Goal: Task Accomplishment & Management: Manage account settings

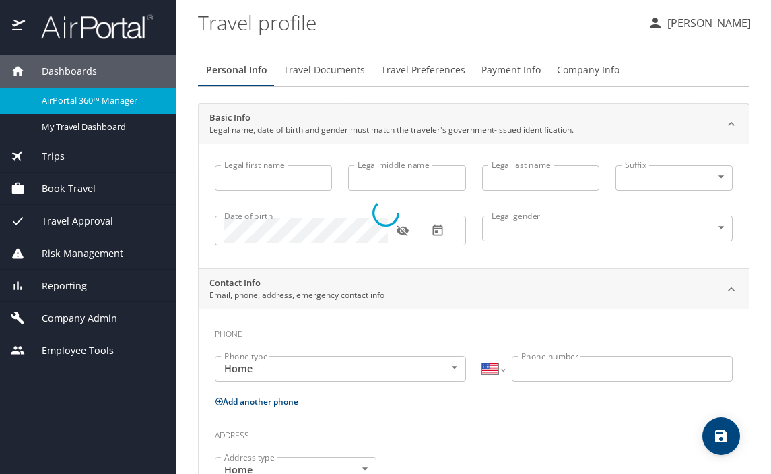
select select "US"
type input "[PERSON_NAME]"
type input "Cook"
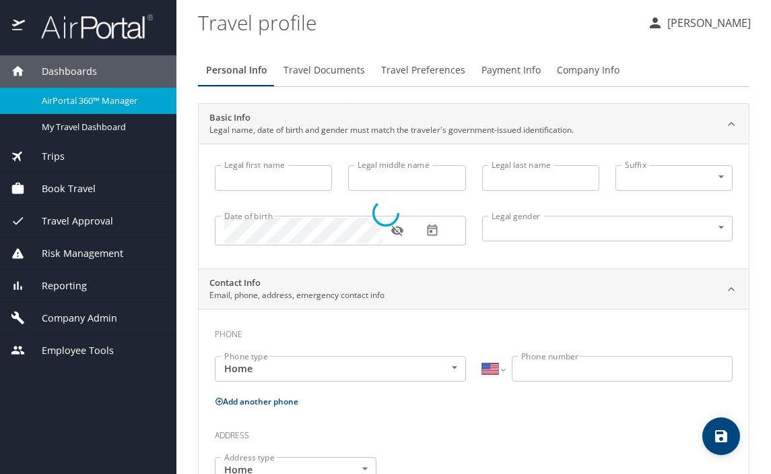
type input "Undisclosed"
type input "[PERSON_NAME]"
type input "Cook"
type input "[PHONE_NUMBER]"
type input "[PERSON_NAME][EMAIL_ADDRESS][DOMAIN_NAME]"
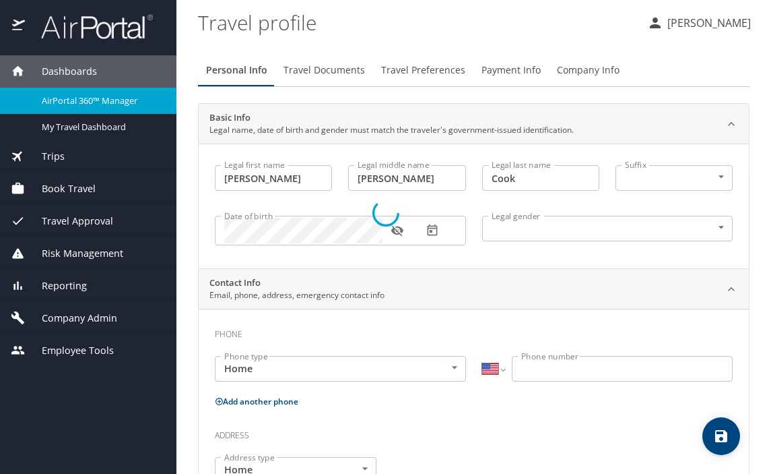
select select "US"
